Goal: Task Accomplishment & Management: Use online tool/utility

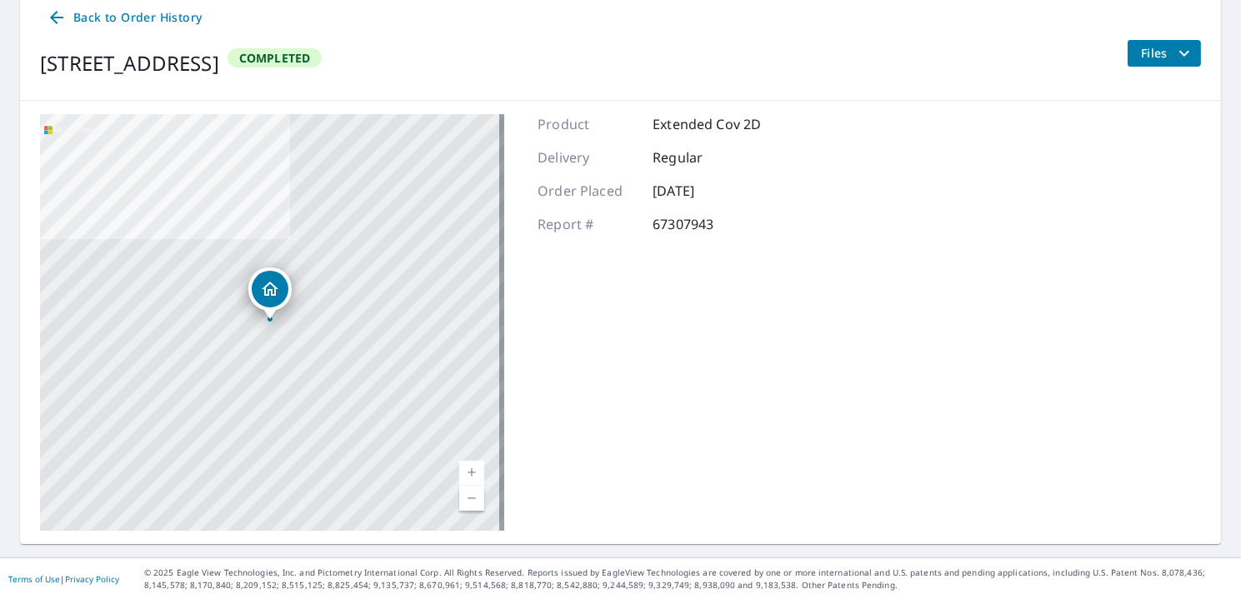
scroll to position [182, 0]
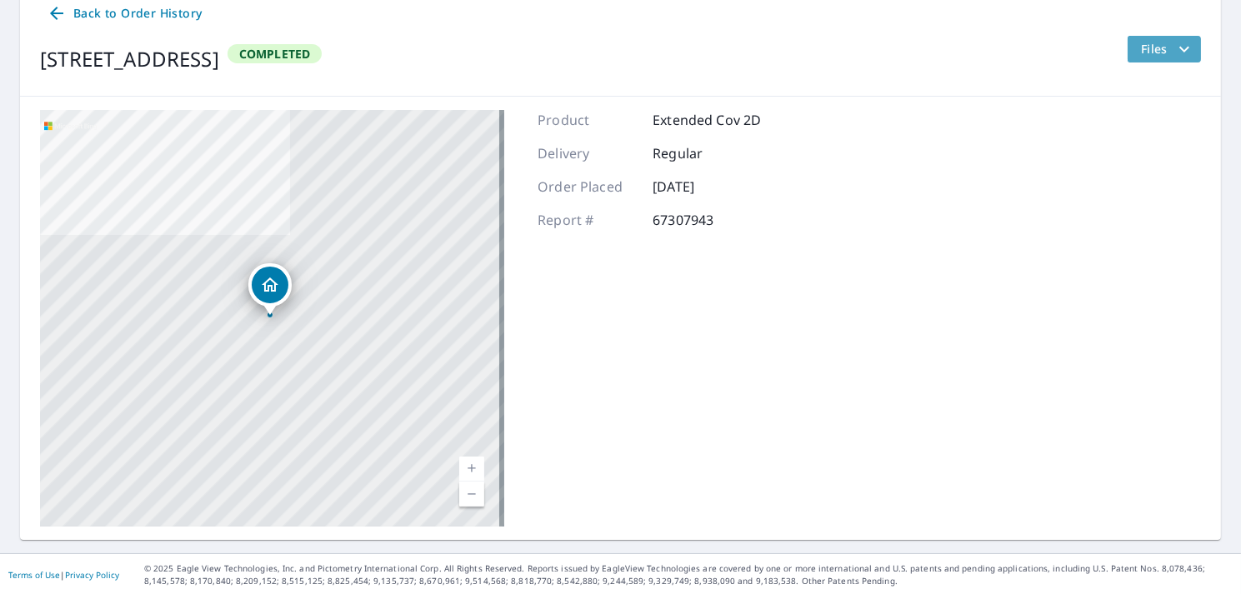
click at [1141, 55] on span "Files" at bounding box center [1167, 49] width 53 height 20
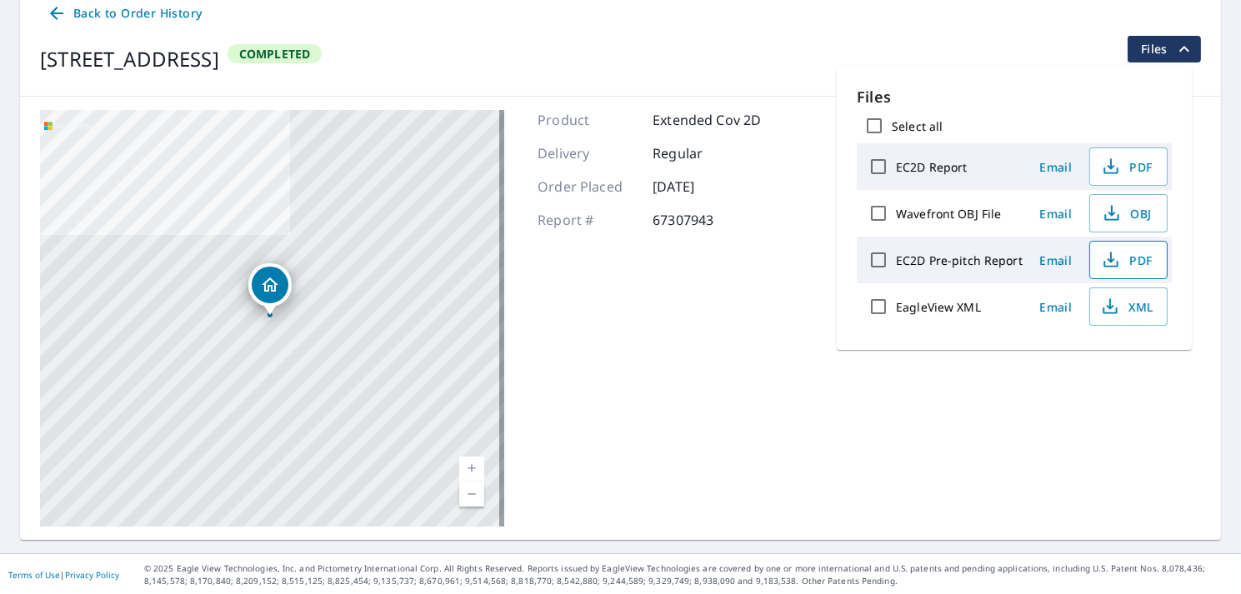
click at [1126, 252] on span "PDF" at bounding box center [1126, 260] width 53 height 20
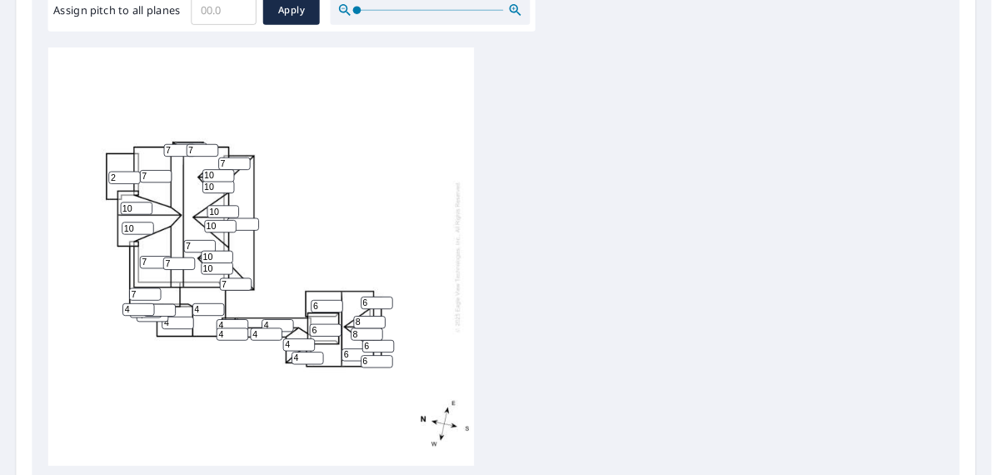
scroll to position [527, 0]
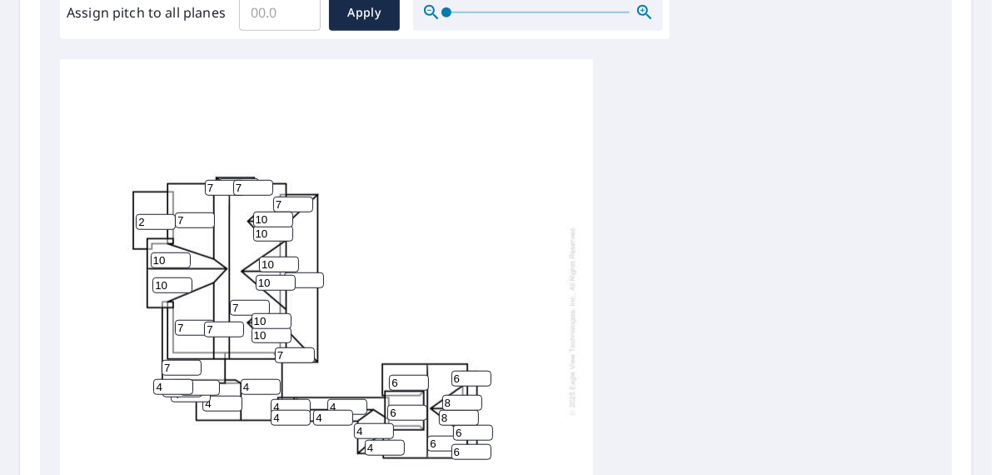
drag, startPoint x: 422, startPoint y: 246, endPoint x: 400, endPoint y: 179, distance: 70.1
click at [408, 152] on div "7 7 4 7 7 6 6 7 7 2 10 4 10 6 4 6 10 4 4 7 10 7 8 8 4 10 10 7 10 10 4 4 4 4 4 6…" at bounding box center [326, 320] width 533 height 523
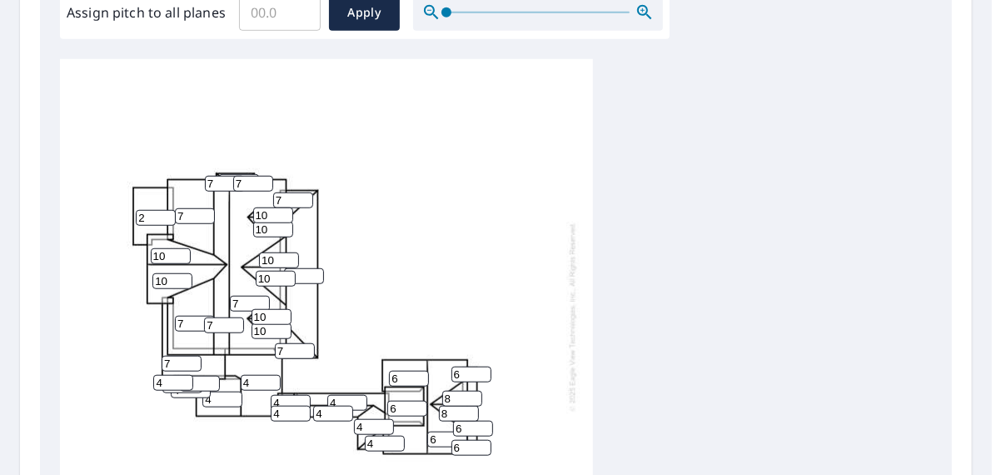
drag, startPoint x: 452, startPoint y: 387, endPoint x: 404, endPoint y: 387, distance: 48.3
click at [404, 387] on div "7 7 4 7 7 6 6 7 7 2 10 4 10 6 4 6 10 4 4 7 10 7 8 8 4 10 10 7 10 10 4 4 4 4 4 6…" at bounding box center [326, 316] width 533 height 523
type input "9"
drag, startPoint x: 446, startPoint y: 404, endPoint x: 424, endPoint y: 404, distance: 21.7
click at [424, 404] on div "7 7 4 7 7 6 6 7 7 2 10 4 10 6 4 6 10 4 4 7 10 7 8 9 4 10 10 7 10 10 4 4 4 4 4 6…" at bounding box center [326, 316] width 533 height 523
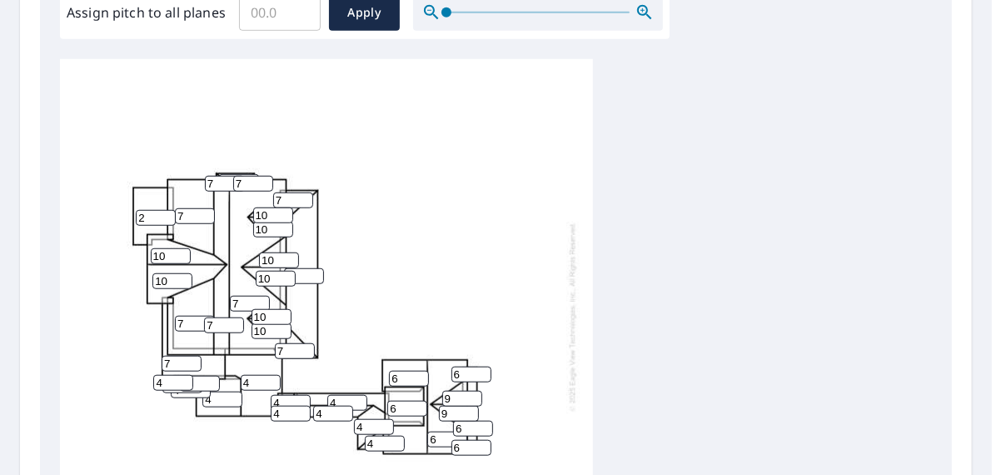
type input "9"
click at [463, 367] on input "6" at bounding box center [472, 375] width 40 height 16
drag, startPoint x: 464, startPoint y: 360, endPoint x: 424, endPoint y: 361, distance: 40.0
click at [424, 361] on div "7 7 4 7 7 6 6 7 7 2 10 4 10 6 4 6 10 4 4 7 10 7 9 9 4 10 10 7 10 10 4 4 4 4 4 6…" at bounding box center [326, 316] width 533 height 523
type input "7.5"
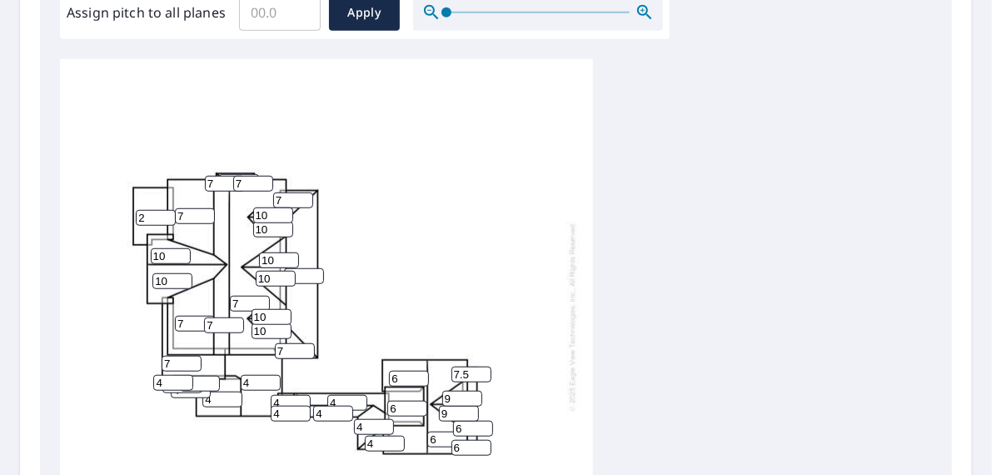
drag, startPoint x: 470, startPoint y: 360, endPoint x: 431, endPoint y: 358, distance: 39.2
click at [431, 358] on div "7 7 4 7 7 6 6 7 7 2 10 4 10 6 4 6 10 4 4 7 10 7 9 9 4 10 10 7 10 10 4 4 4 4 4 7…" at bounding box center [326, 316] width 533 height 523
drag, startPoint x: 424, startPoint y: 430, endPoint x: 416, endPoint y: 426, distance: 9.3
click at [415, 429] on div "7 7 4 7 7 6 6 7 7 2 10 4 10 6 4 6 10 4 4 7 10 7 9 9 4 10 10 7 10 10 4 4 4 4 4 7…" at bounding box center [326, 316] width 533 height 523
type input "7.5"
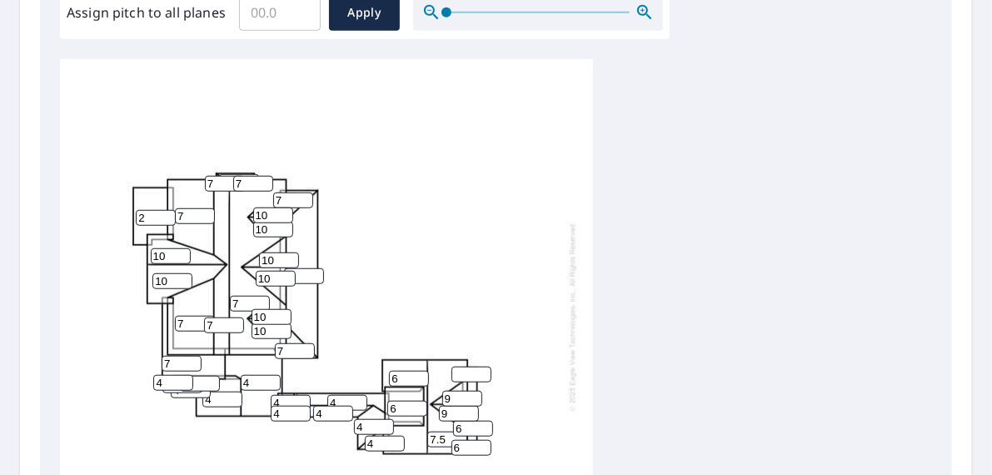
click at [472, 377] on div "7 7 4 7 7 6 7.5 7 7 2 10 4 10 6 4 6 10 4 4 7 10 7 9 9 4 10 10 7 10 10 4 4 4 4 4…" at bounding box center [326, 316] width 533 height 523
click at [472, 367] on input "number" at bounding box center [472, 375] width 40 height 16
type input "2"
click at [482, 421] on input "5" at bounding box center [473, 429] width 40 height 16
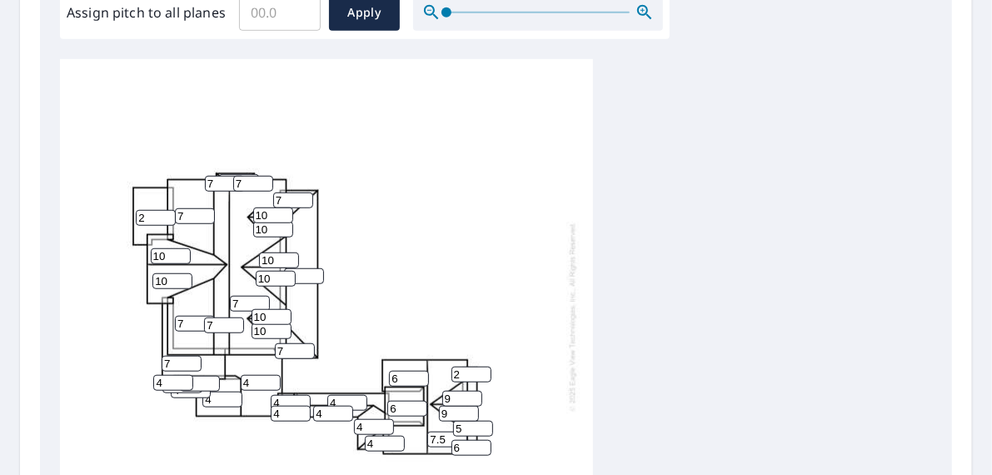
click at [472, 421] on input "5" at bounding box center [473, 429] width 40 height 16
drag, startPoint x: 472, startPoint y: 418, endPoint x: 452, endPoint y: 417, distance: 20.1
click at [453, 421] on input "5" at bounding box center [473, 429] width 40 height 16
type input "2"
drag, startPoint x: 464, startPoint y: 432, endPoint x: 427, endPoint y: 433, distance: 37.5
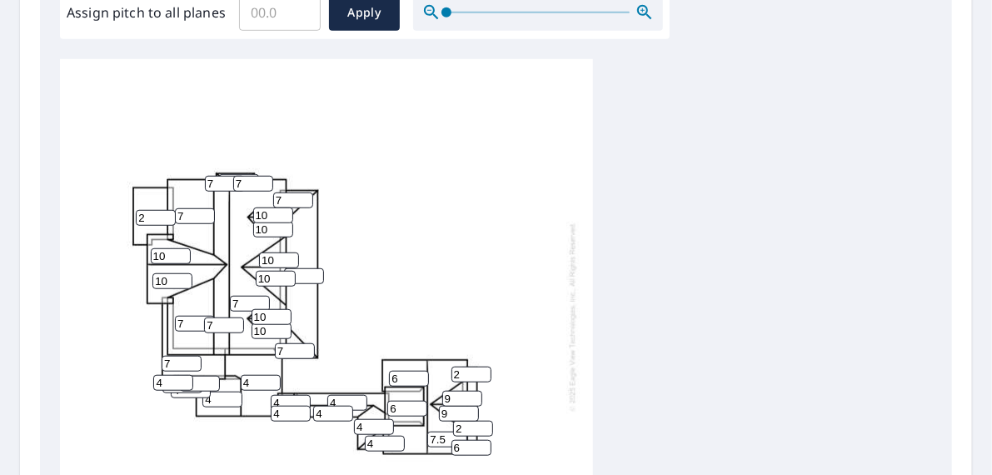
click at [427, 433] on div "7 7 4 7 7 6 7.5 7 7 2 10 4 10 6 4 2 10 4 4 7 10 7 9 9 4 10 10 7 10 10 4 4 4 4 4…" at bounding box center [326, 316] width 533 height 523
type input "2"
drag, startPoint x: 405, startPoint y: 367, endPoint x: 362, endPoint y: 364, distance: 42.6
click at [361, 365] on div "7 7 4 7 7 6 7.5 7 7 2 10 4 10 6 4 2 10 4 4 7 10 7 9 9 4 10 10 7 10 10 4 4 4 4 4…" at bounding box center [326, 316] width 533 height 523
type input "7.5"
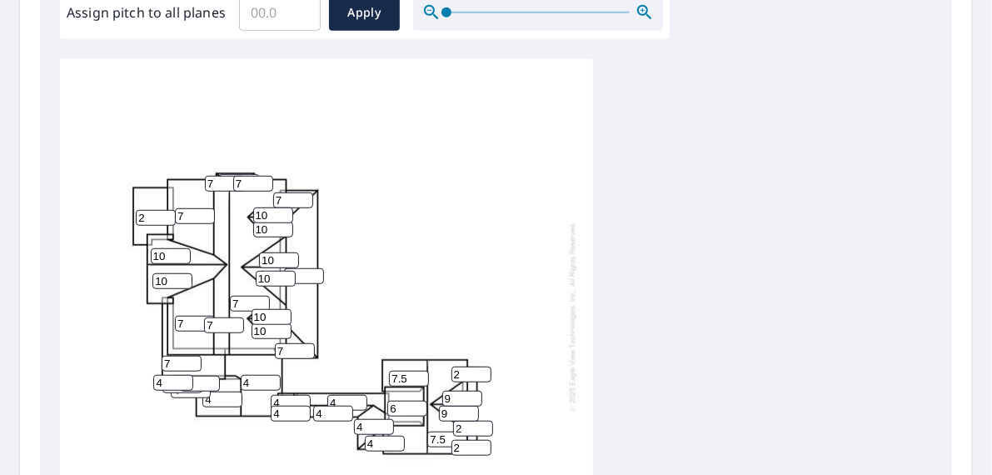
drag, startPoint x: 405, startPoint y: 394, endPoint x: 363, endPoint y: 395, distance: 41.7
click at [363, 395] on div "7 7 4 7 7 7.5 7.5 7 7 2 10 4 10 6 4 2 10 4 4 7 10 7 9 9 4 10 10 7 10 10 4 4 4 4…" at bounding box center [326, 316] width 533 height 523
type input "2"
drag, startPoint x: 381, startPoint y: 435, endPoint x: 352, endPoint y: 433, distance: 28.4
click at [352, 433] on div "7 7 4 7 7 7.5 7.5 7 7 2 10 4 10 2 4 2 10 4 4 7 10 7 9 9 4 10 10 7 10 10 4 4 4 4…" at bounding box center [326, 316] width 533 height 523
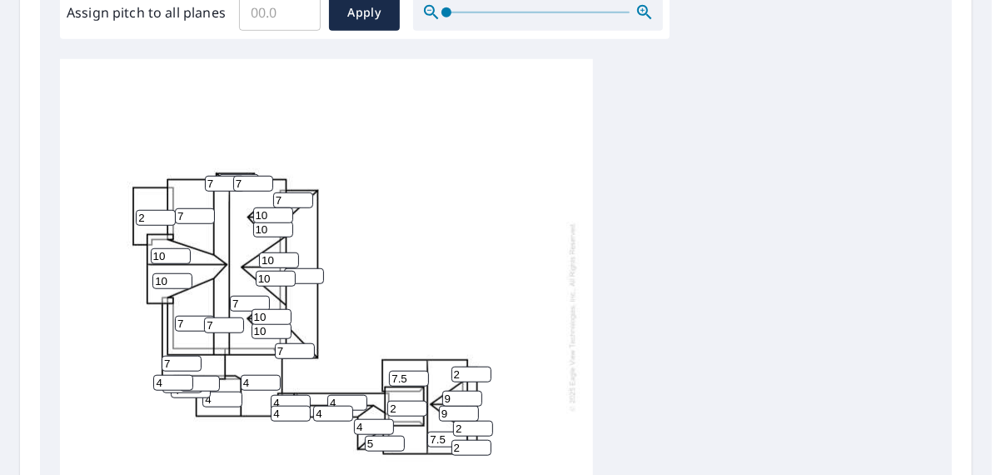
type input "5"
drag, startPoint x: 363, startPoint y: 415, endPoint x: 341, endPoint y: 416, distance: 22.5
click at [341, 416] on div "7 7 4 7 7 7.5 7.5 7 7 2 10 4 10 2 4 2 10 4 4 7 10 7 9 9 5 10 10 7 10 10 4 4 4 4…" at bounding box center [326, 316] width 533 height 523
type input "5"
click at [347, 395] on input "4" at bounding box center [347, 403] width 40 height 16
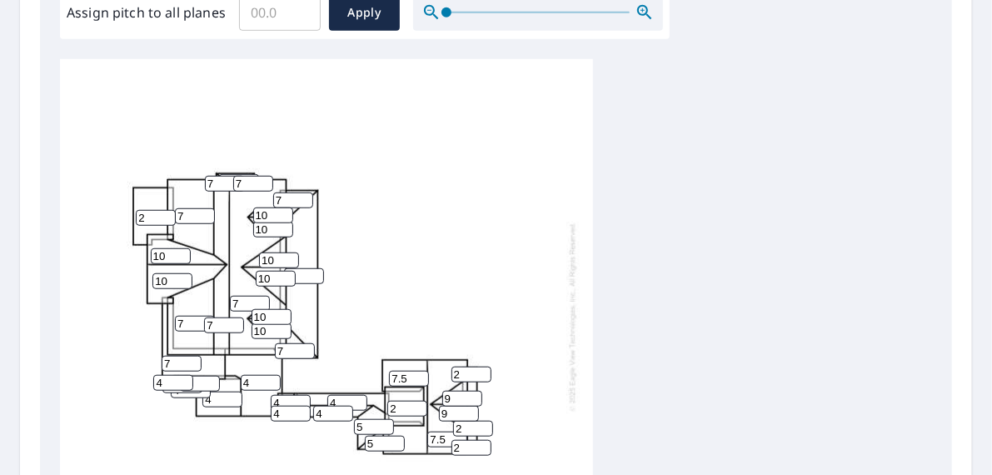
drag, startPoint x: 347, startPoint y: 390, endPoint x: 299, endPoint y: 387, distance: 47.6
click at [301, 388] on div "7 7 4 7 7 7.5 7.5 7 7 2 10 4 10 2 4 2 10 4 5 7 10 7 9 9 5 10 10 7 10 10 4 4 4 4…" at bounding box center [326, 316] width 533 height 523
type input "3"
drag, startPoint x: 329, startPoint y: 407, endPoint x: 267, endPoint y: 402, distance: 62.7
click at [267, 403] on div "7 7 4 7 7 7.5 7.5 7 7 2 10 4 10 2 3 2 10 4 5 7 10 7 9 9 5 10 10 7 10 10 4 4 4 4…" at bounding box center [326, 316] width 533 height 523
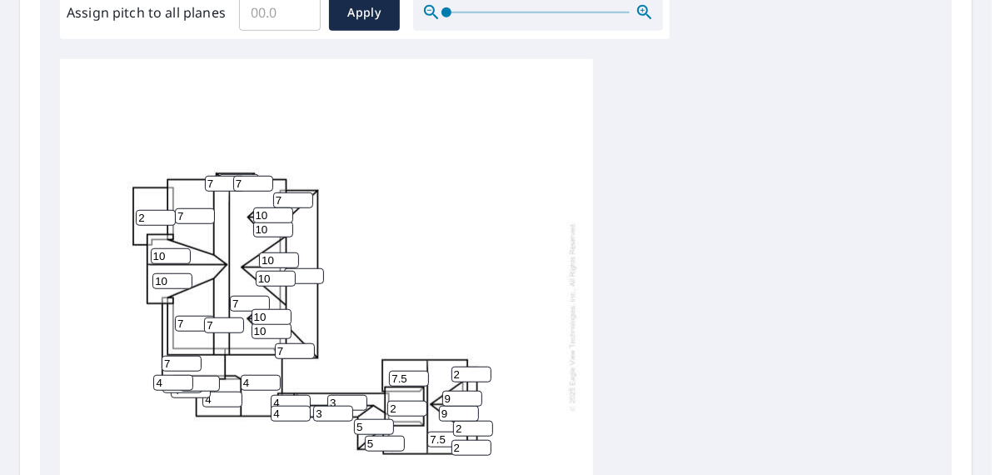
type input "3"
drag, startPoint x: 287, startPoint y: 399, endPoint x: 235, endPoint y: 398, distance: 52.5
click at [237, 399] on div "7 7 4 7 7 7.5 7.5 7 7 2 10 4 10 2 3 2 10 3 5 7 10 7 9 9 5 10 10 7 10 10 4 4 4 4…" at bounding box center [326, 316] width 533 height 523
type input "3"
drag, startPoint x: 282, startPoint y: 388, endPoint x: 240, endPoint y: 386, distance: 42.6
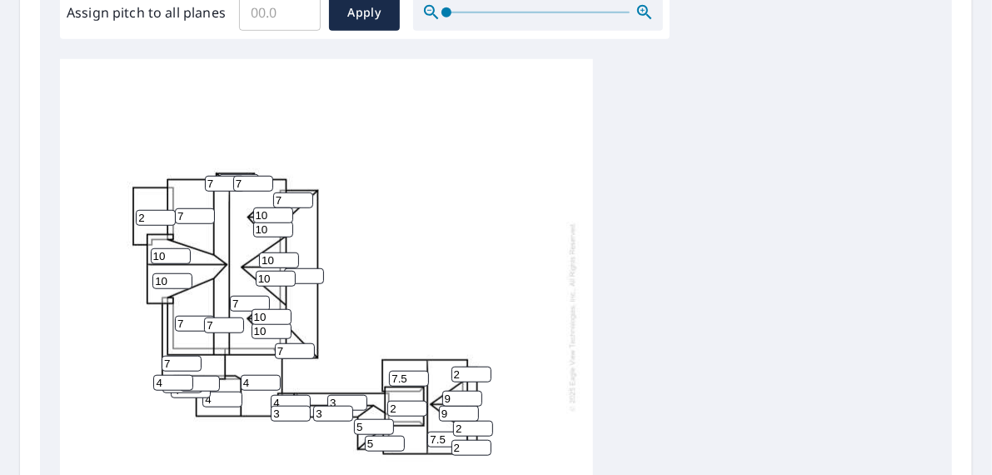
click at [242, 386] on div "7 7 4 7 7 7.5 7.5 7 7 2 10 4 10 2 3 2 10 3 5 7 10 7 9 9 5 10 10 7 10 10 4 3 4 4…" at bounding box center [326, 316] width 533 height 523
type input "3"
drag, startPoint x: 257, startPoint y: 372, endPoint x: 210, endPoint y: 369, distance: 47.6
click at [210, 369] on div "7 7 4 7 7 7.5 7.5 7 7 2 10 4 10 2 3 2 10 3 5 7 10 7 9 9 5 10 10 7 10 10 3 3 4 4…" at bounding box center [326, 316] width 533 height 523
type input "7"
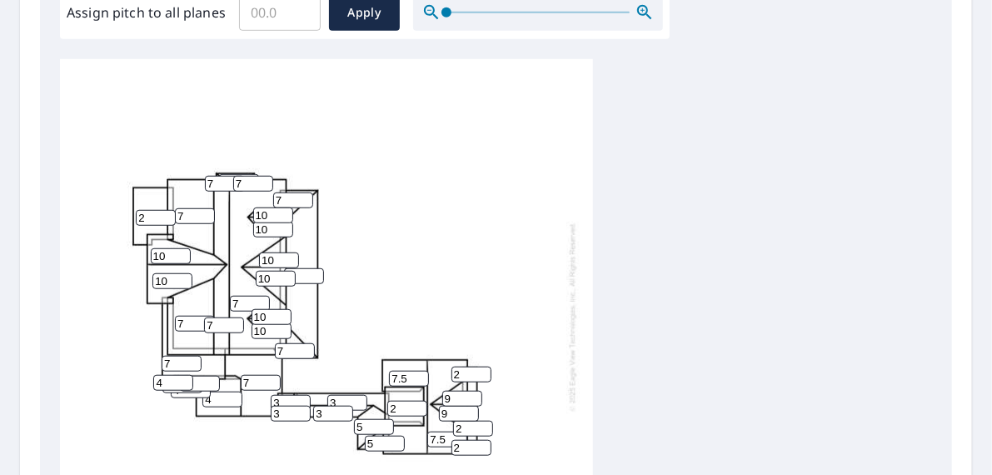
drag, startPoint x: 214, startPoint y: 388, endPoint x: 192, endPoint y: 388, distance: 21.7
click at [195, 388] on div "7 7 7 7 7 7.5 7.5 7 7 2 10 4 10 2 3 2 10 3 5 7 10 7 9 9 5 10 10 7 10 10 3 3 4 4…" at bounding box center [326, 316] width 533 height 523
type input "7"
drag, startPoint x: 169, startPoint y: 369, endPoint x: 134, endPoint y: 369, distance: 35.0
click at [135, 369] on div "7 7 7 7 7 7.5 7.5 7 7 2 10 7 10 2 3 2 10 3 5 7 10 7 9 9 5 10 10 7 10 10 3 3 4 4…" at bounding box center [326, 316] width 533 height 523
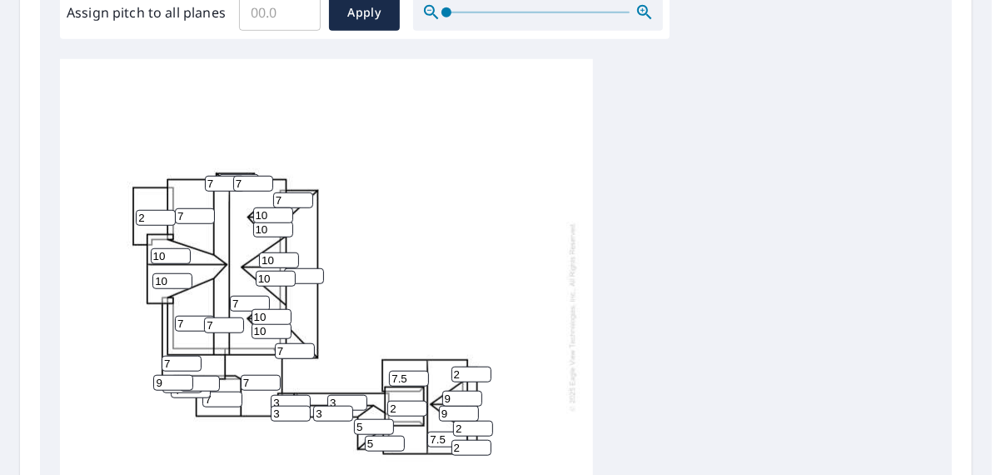
type input "9"
click at [189, 383] on input "4" at bounding box center [191, 390] width 40 height 16
type input "9"
click at [172, 382] on input "4" at bounding box center [182, 385] width 40 height 16
type input "9"
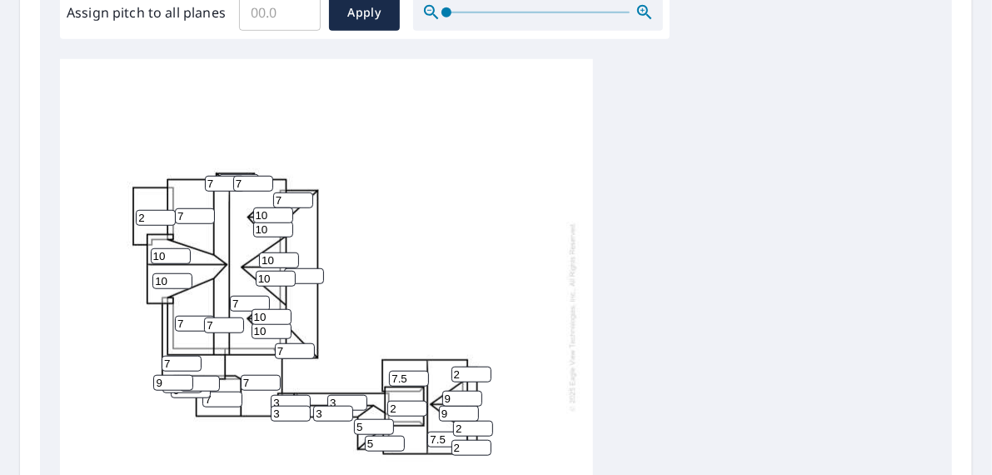
type input "9"
drag, startPoint x: 176, startPoint y: 350, endPoint x: 122, endPoint y: 352, distance: 53.4
click at [123, 352] on div "7 7 7 7 7 7.5 7.5 7 7 2 10 7 10 2 3 2 10 3 5 7 10 7 9 9 5 10 10 7 10 10 3 3 9 9…" at bounding box center [326, 316] width 533 height 523
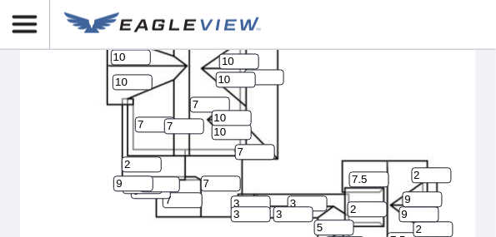
scroll to position [1093, 0]
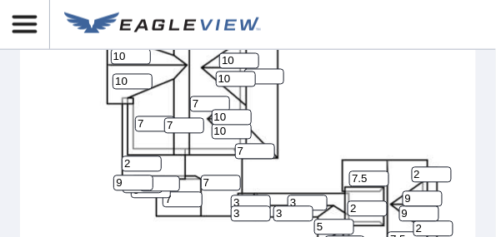
click at [120, 158] on div "7 7 7 7 7 7.5 7.5 7 2 2 10 7 10 2 3 2 10 3 5 7 10 7 9 9 5 10 10 7 10 10 3 3 9 9…" at bounding box center [286, 117] width 533 height 523
type input "7"
click at [128, 207] on div "7 7 7 7 7 7.5 7.5 7 7 2 10 7 10 2 3 2 10 3 5 7 10 7 9 9 5 10 10 7 10 10 3 3 9 9…" at bounding box center [286, 117] width 533 height 523
click at [147, 187] on input "9" at bounding box center [151, 191] width 40 height 16
click at [137, 182] on input "9" at bounding box center [142, 186] width 40 height 16
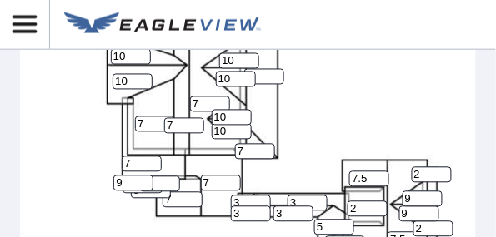
click at [139, 187] on input "9" at bounding box center [151, 191] width 40 height 16
click at [136, 183] on input "9" at bounding box center [142, 186] width 40 height 16
drag, startPoint x: 136, startPoint y: 183, endPoint x: 118, endPoint y: 182, distance: 17.6
click at [119, 182] on div "7 7 7 7 7 7.5 7.5 7 7 2 10 7 10 2 3 2 10 3 5 7 10 7 9 9 5 10 10 7 10 10 3 3 9 9…" at bounding box center [286, 117] width 533 height 523
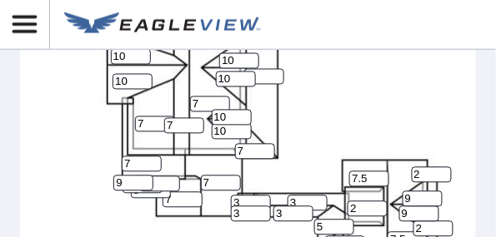
click at [157, 177] on input "9" at bounding box center [160, 185] width 40 height 16
type input "9"
click at [147, 187] on input "9" at bounding box center [151, 191] width 40 height 16
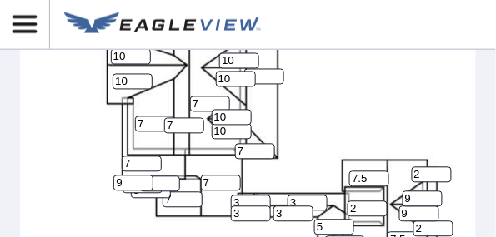
click at [147, 187] on input "9" at bounding box center [151, 191] width 40 height 16
click at [132, 182] on input "9" at bounding box center [142, 186] width 40 height 16
click at [132, 182] on input "9" at bounding box center [133, 184] width 40 height 16
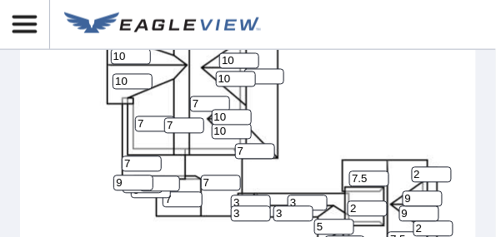
click at [131, 182] on input "9" at bounding box center [133, 184] width 40 height 16
click at [132, 183] on input "9" at bounding box center [142, 186] width 40 height 16
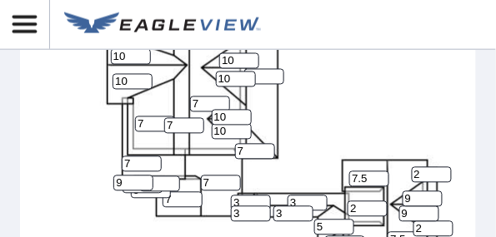
click at [94, 127] on div "7 7 7 7 7 7.5 7.5 7 7 2 10 7 10 2 3 2 10 3 5 7 10 7 9 9 5 10 10 7 10 10 3 3 9 9…" at bounding box center [286, 117] width 533 height 523
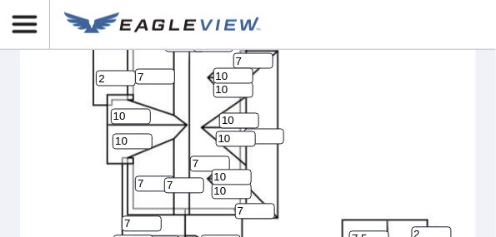
scroll to position [1027, 0]
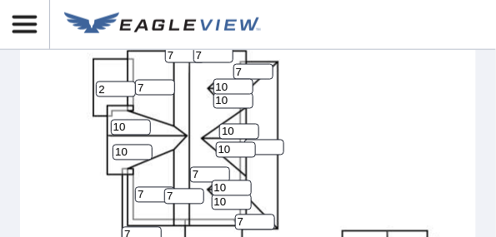
click at [263, 140] on input "7" at bounding box center [264, 148] width 40 height 16
click at [262, 140] on input "7" at bounding box center [264, 148] width 40 height 16
type input "3"
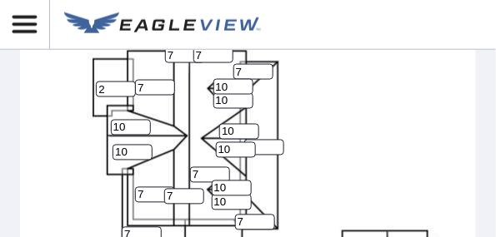
click at [242, 67] on input "7" at bounding box center [253, 72] width 40 height 16
type input "3"
click at [246, 216] on input "7" at bounding box center [255, 223] width 40 height 16
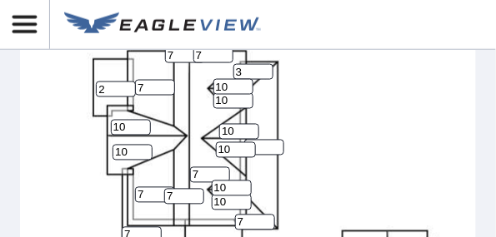
click at [246, 216] on input "7" at bounding box center [255, 223] width 40 height 16
type input "3"
drag, startPoint x: 196, startPoint y: 171, endPoint x: 181, endPoint y: 172, distance: 15.1
click at [183, 172] on div "7 3 7 7 7 7.5 7.5 7 7 2 10 7 10 2 3 2 10 3 5 3 10 3 9 9 5 10 10 7 10 10 3 3 9 9…" at bounding box center [286, 188] width 533 height 523
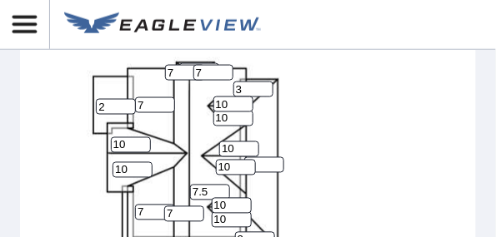
scroll to position [993, 0]
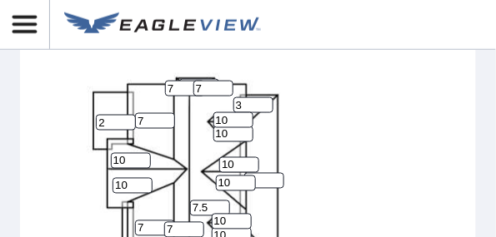
type input "7.5"
drag, startPoint x: 201, startPoint y: 89, endPoint x: 184, endPoint y: 90, distance: 16.7
click at [184, 90] on div "7.5 3 7 7 7 7.5 7.5 7 7 2 10 7 10 2 3 2 10 3 5 3 10 3 9 9 5 10 10 7 10 10 3 3 9…" at bounding box center [286, 221] width 533 height 523
type input "3"
drag, startPoint x: 175, startPoint y: 88, endPoint x: 155, endPoint y: 87, distance: 20.0
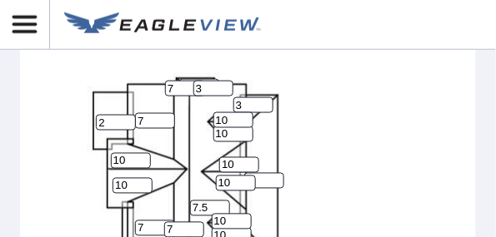
click at [155, 87] on div "7.5 3 7 7 7 7.5 7.5 7 7 2 10 7 10 2 3 2 10 3 5 3 10 3 9 9 5 10 10 7 10 10 3 3 9…" at bounding box center [286, 221] width 533 height 523
type input "3"
click at [207, 79] on input "7" at bounding box center [199, 87] width 40 height 16
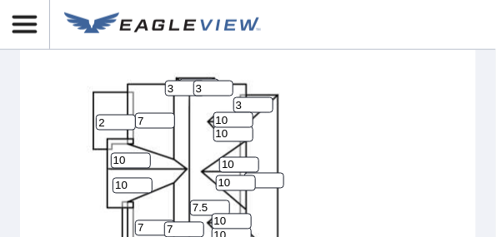
click at [207, 79] on input "7" at bounding box center [199, 87] width 40 height 16
type input "3"
click at [207, 79] on input "3" at bounding box center [199, 87] width 40 height 16
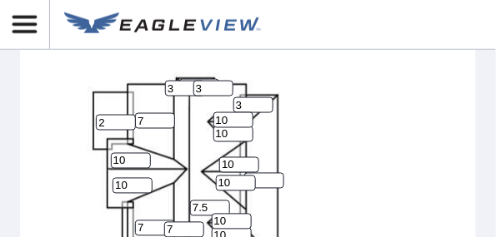
click at [207, 79] on input "3" at bounding box center [199, 87] width 40 height 16
type input "4"
click at [207, 79] on input "number" at bounding box center [199, 87] width 40 height 16
click at [207, 81] on input "3" at bounding box center [213, 89] width 40 height 16
click at [208, 79] on input "number" at bounding box center [199, 87] width 40 height 16
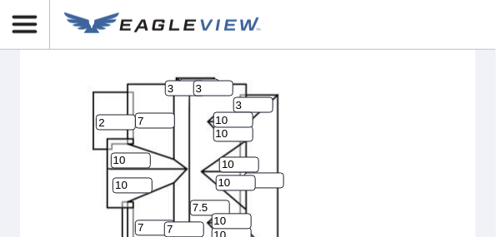
click at [178, 81] on input "3" at bounding box center [185, 89] width 40 height 16
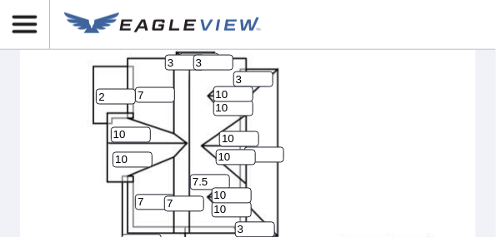
scroll to position [1012, 0]
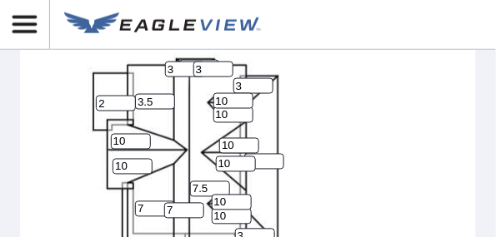
type input "3.5"
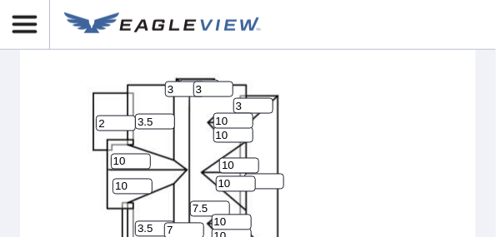
scroll to position [8, 0]
click at [178, 223] on input "7" at bounding box center [184, 231] width 40 height 16
type input "7.5"
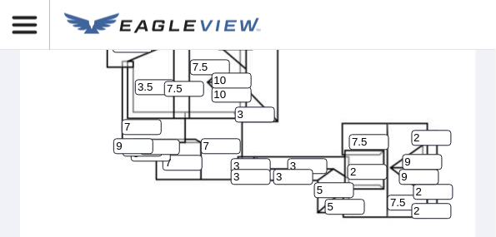
scroll to position [984, 0]
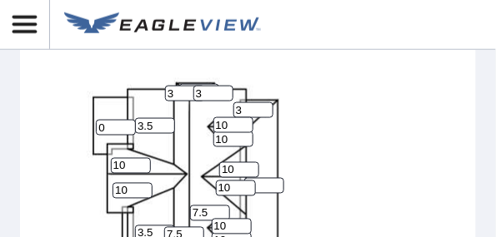
type input "0"
type input "9.2"
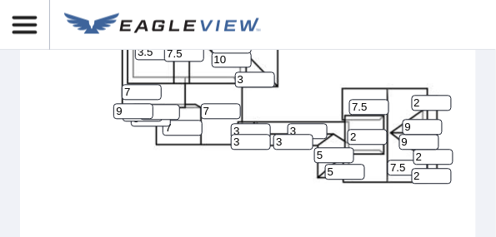
scroll to position [1023, 0]
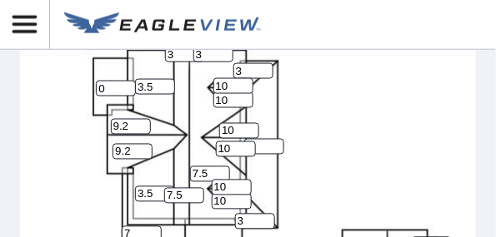
type input "9.2"
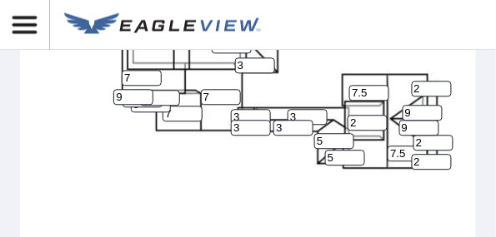
scroll to position [996, 0]
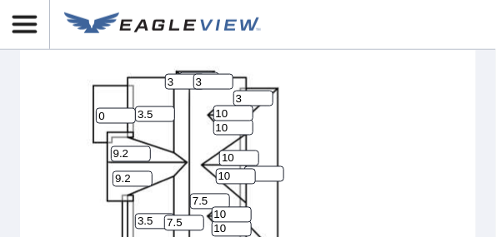
type input "3"
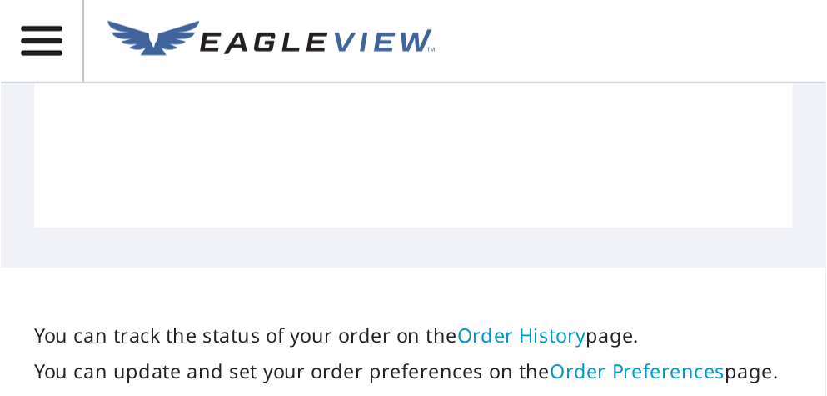
scroll to position [8, 0]
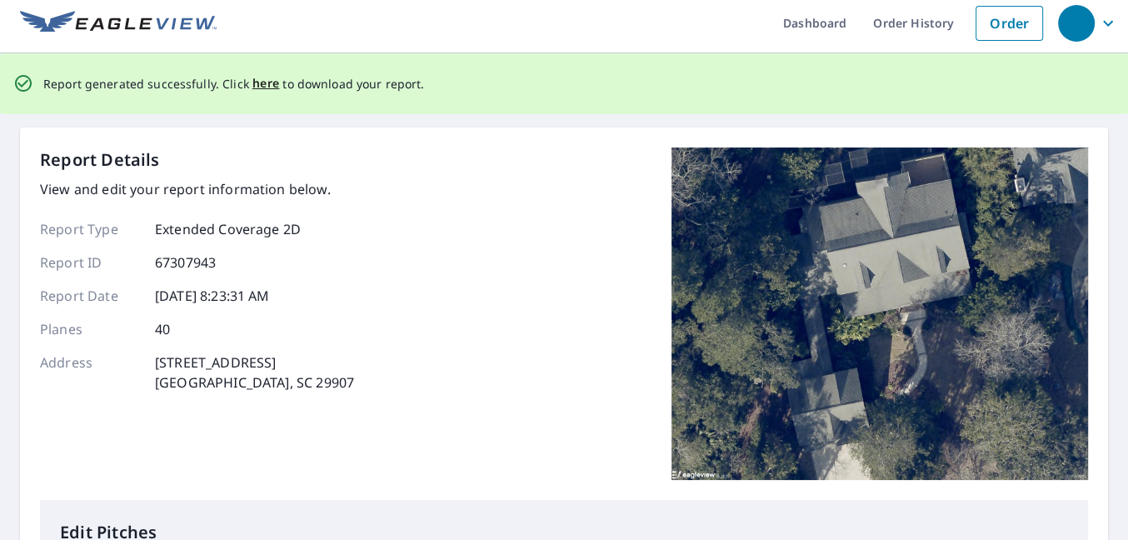
scroll to position [0, 0]
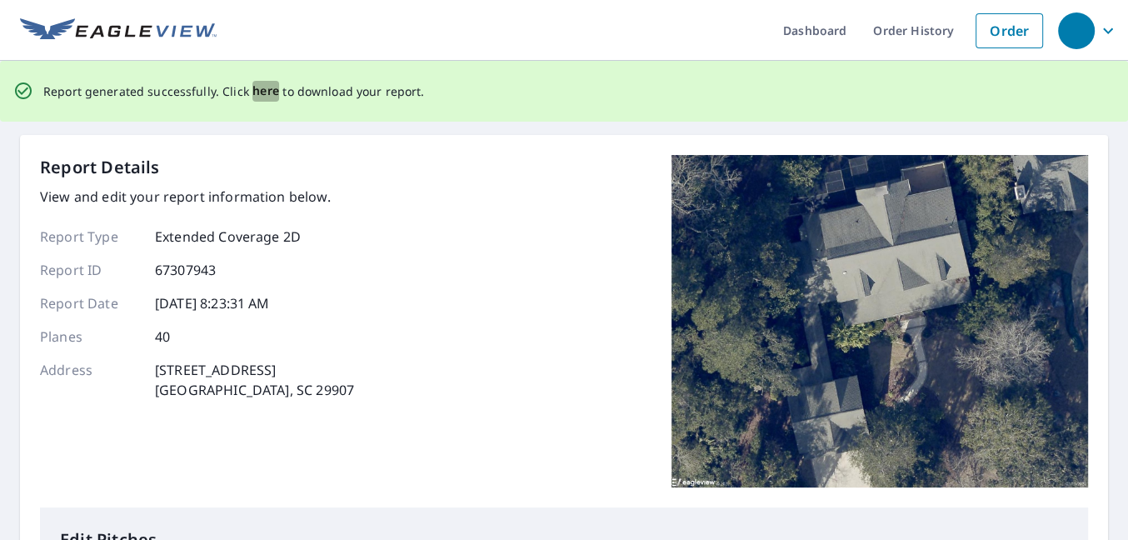
click at [270, 92] on span "here" at bounding box center [265, 91] width 27 height 21
